Goal: Communication & Community: Participate in discussion

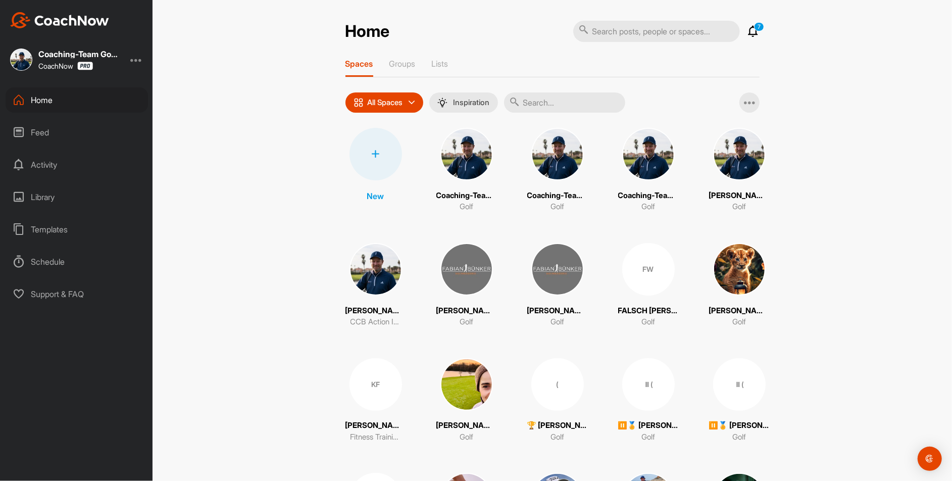
click at [573, 106] on input "text" at bounding box center [564, 102] width 121 height 20
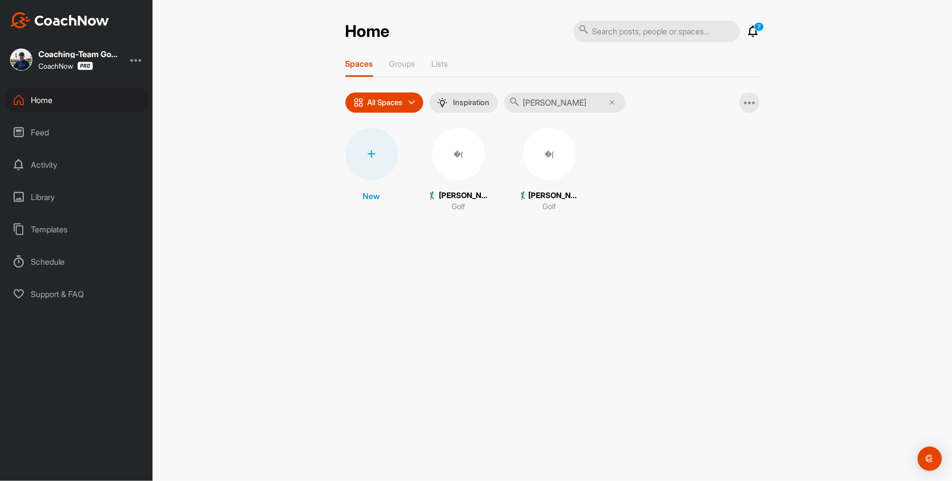
type input "Dieter"
click at [546, 160] on div "�(" at bounding box center [549, 154] width 53 height 53
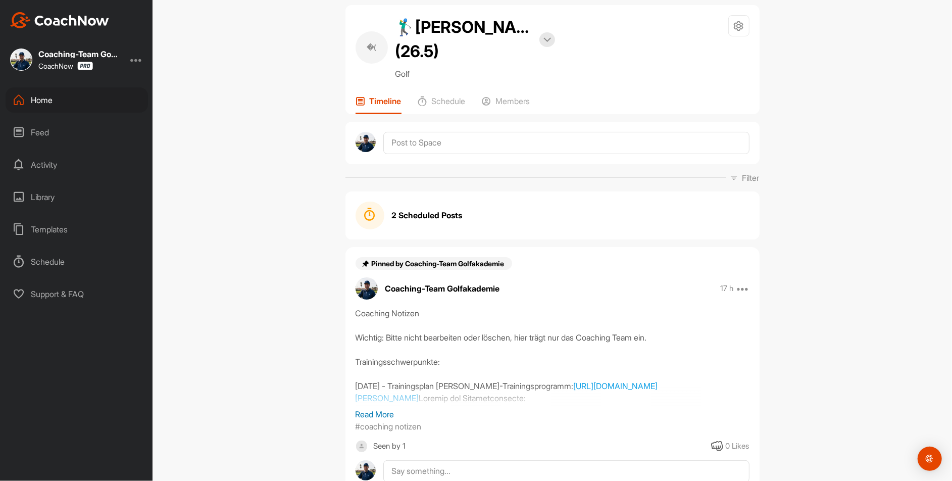
scroll to position [7, 0]
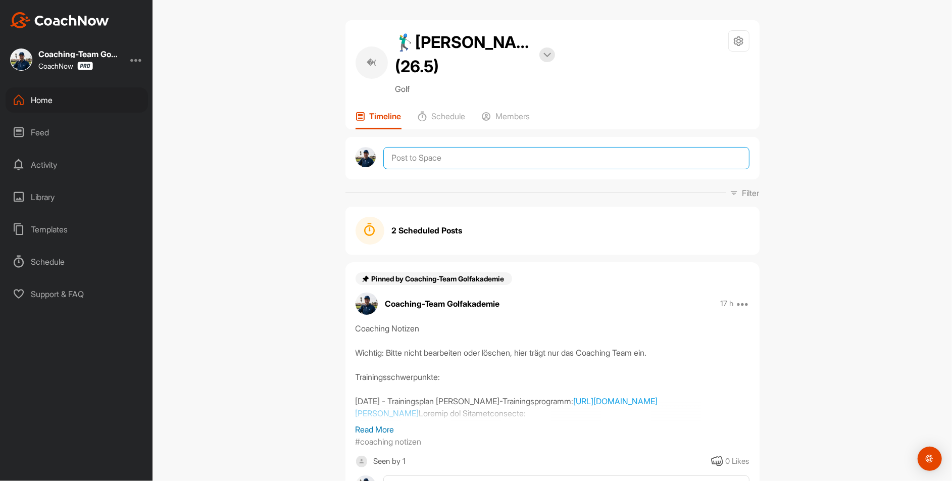
click at [465, 153] on textarea at bounding box center [566, 158] width 366 height 22
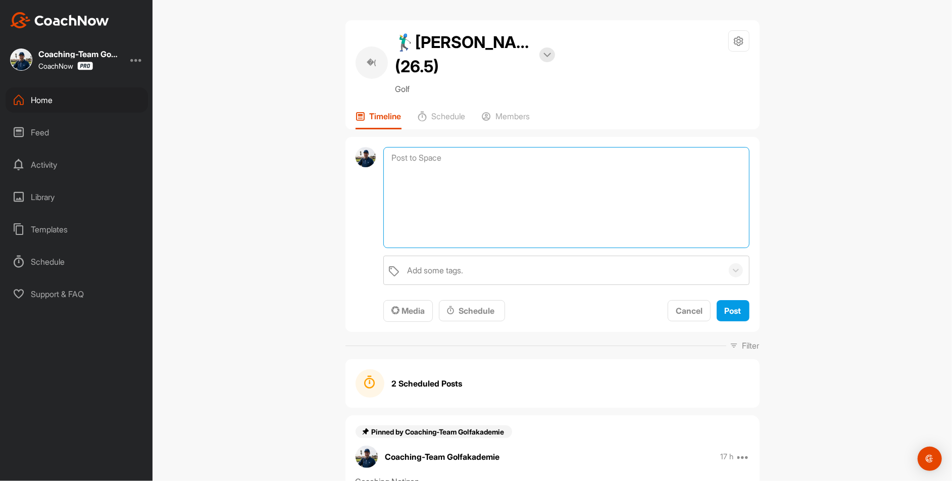
paste textarea "[PERSON_NAME], herzlich willkommen in der [PERSON_NAME] Golfakademie. Poste in …"
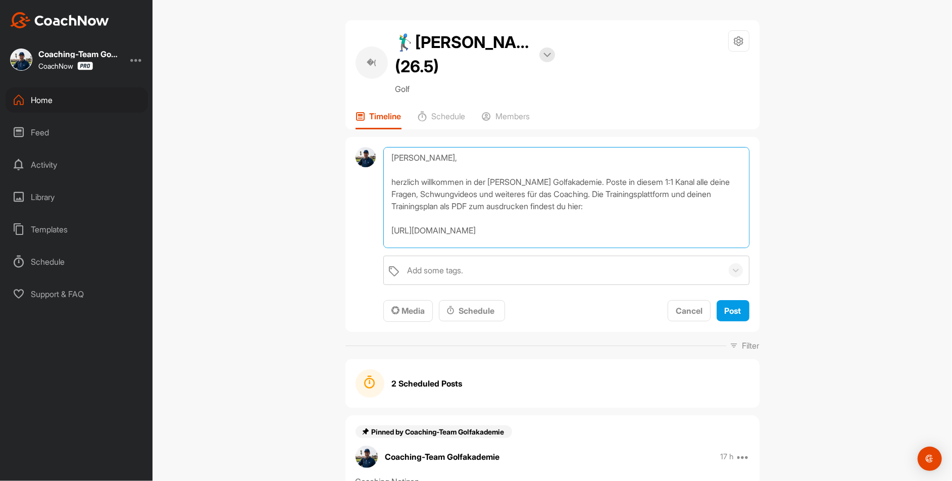
scroll to position [163, 0]
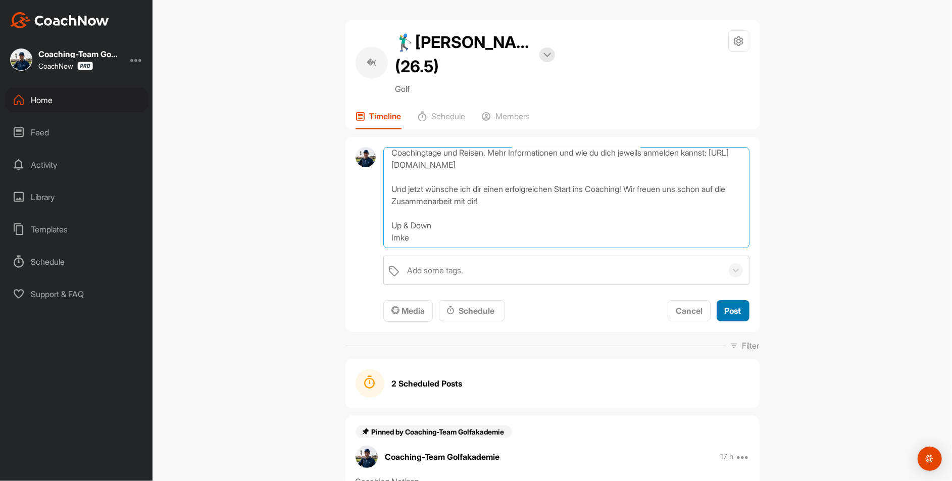
type textarea "[PERSON_NAME], herzlich willkommen in der [PERSON_NAME] Golfakademie. Poste in …"
click at [737, 308] on span "Post" at bounding box center [733, 311] width 17 height 10
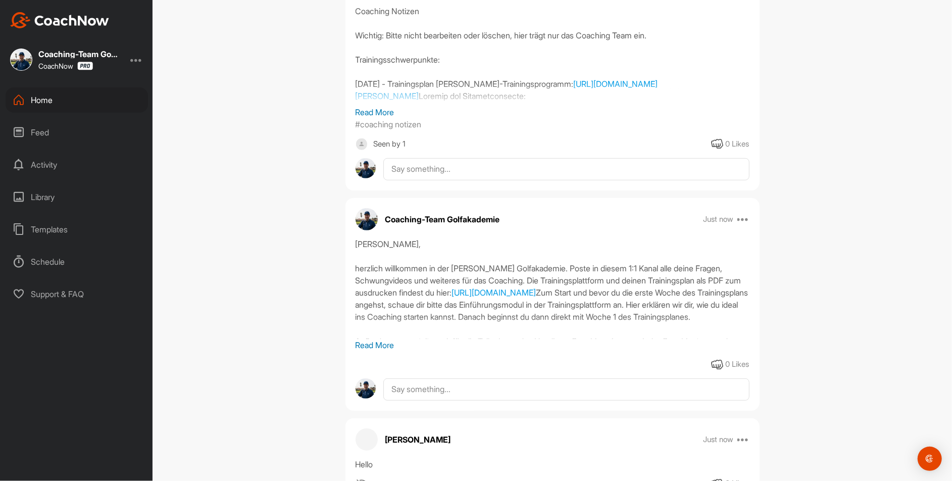
scroll to position [328, 0]
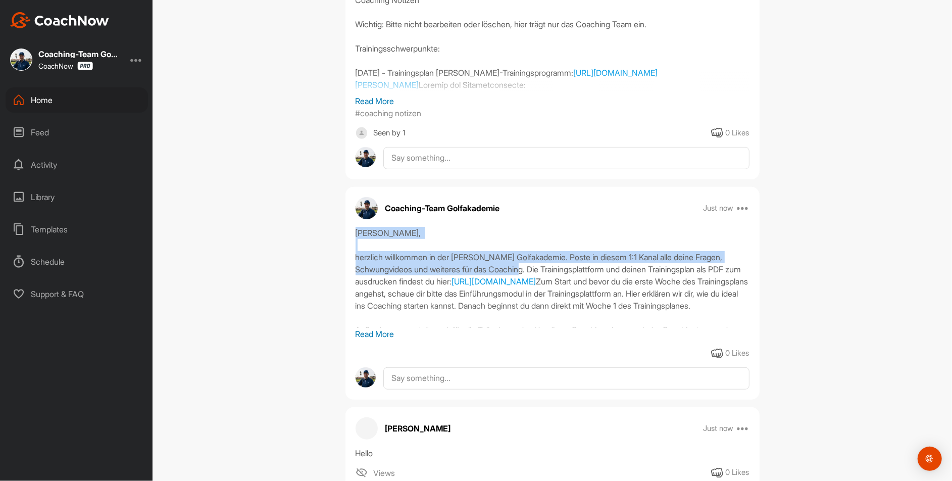
drag, startPoint x: 358, startPoint y: 230, endPoint x: 532, endPoint y: 268, distance: 178.8
click at [532, 268] on div "[PERSON_NAME], herzlich willkommen in der [PERSON_NAME] Golfakademie. Poste in …" at bounding box center [553, 277] width 394 height 101
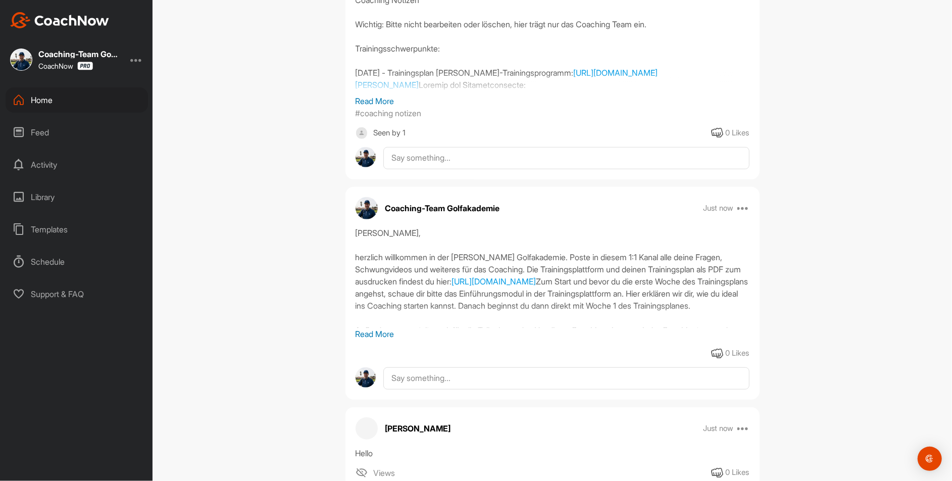
click at [537, 275] on div "[PERSON_NAME], herzlich willkommen in der [PERSON_NAME] Golfakademie. Poste in …" at bounding box center [553, 277] width 394 height 101
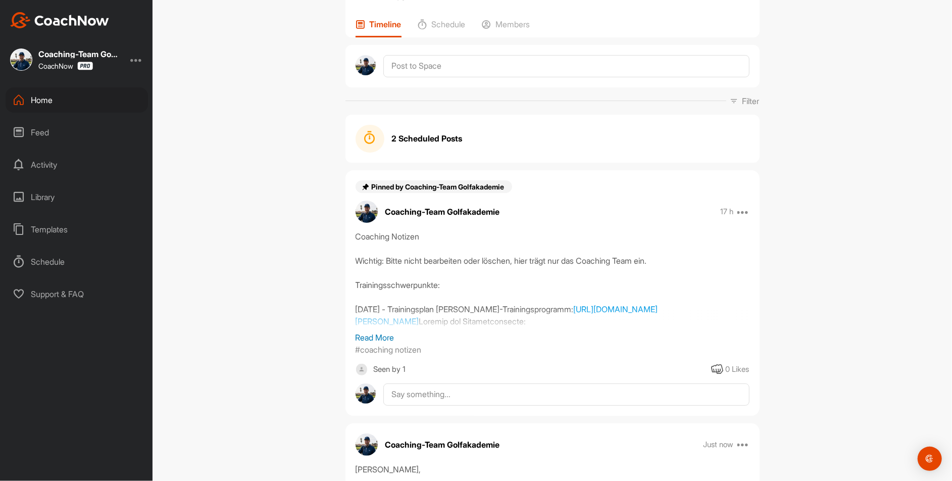
scroll to position [108, 0]
